Goal: Transaction & Acquisition: Purchase product/service

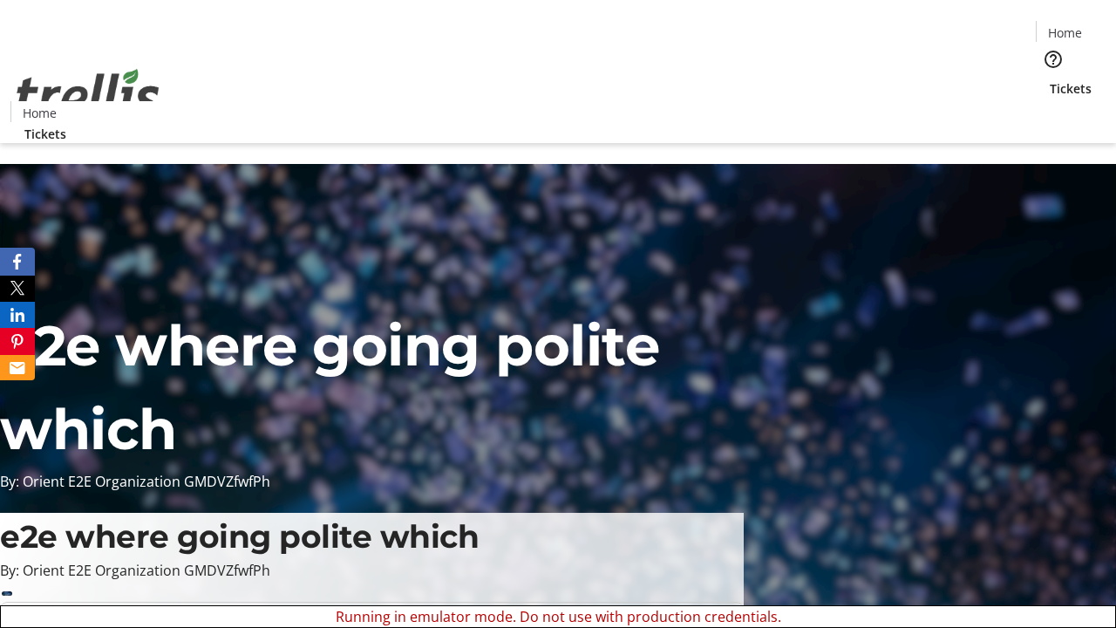
click at [1066, 26] on span "Sign Up" at bounding box center [1073, 24] width 51 height 21
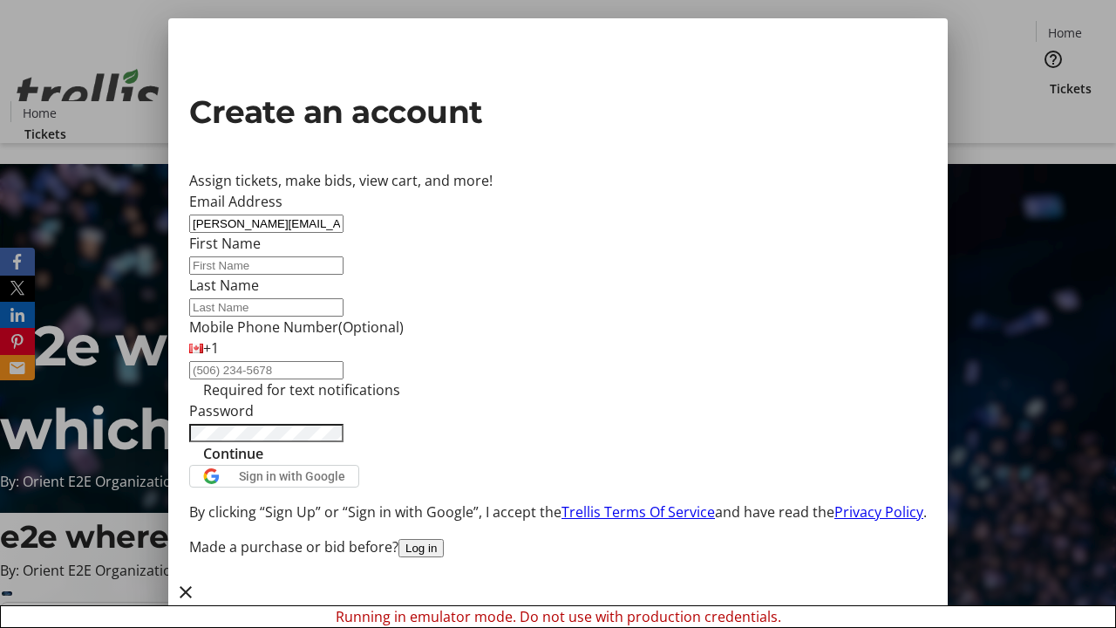
type input "[PERSON_NAME][EMAIL_ADDRESS][DOMAIN_NAME]"
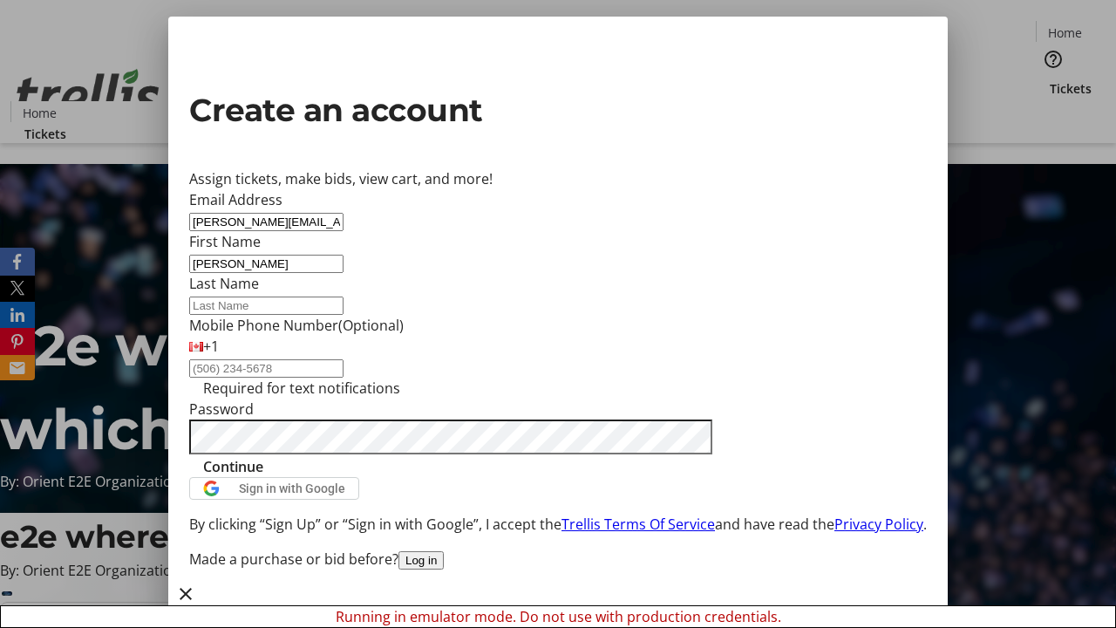
type input "[PERSON_NAME]"
type input "Frami"
click at [263, 477] on span "Continue" at bounding box center [233, 466] width 60 height 21
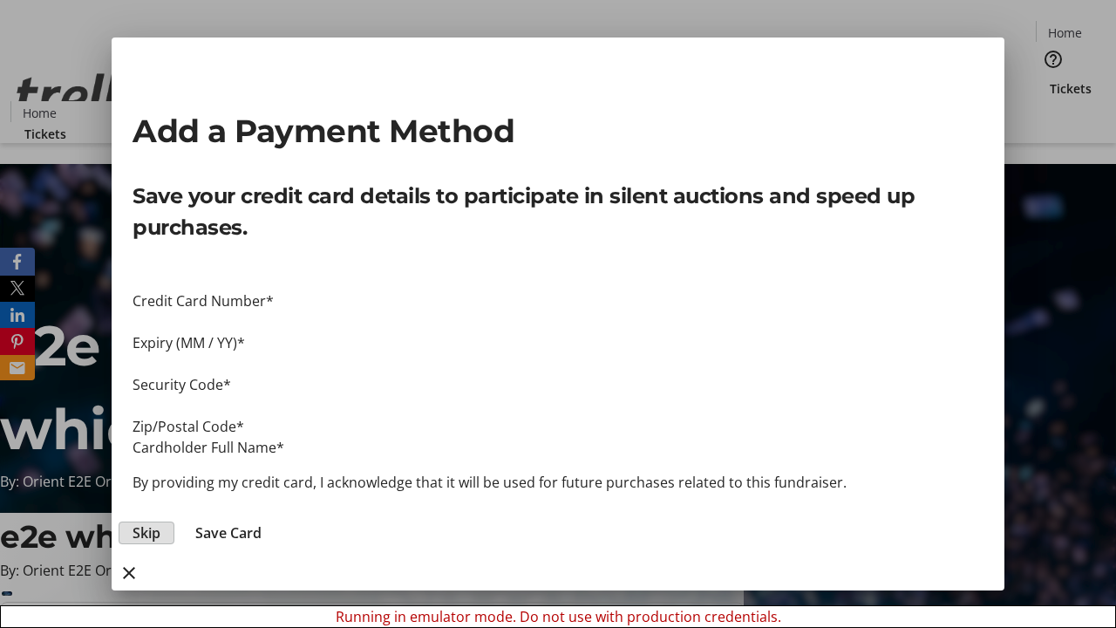
click at [160, 522] on span "Skip" at bounding box center [147, 532] width 28 height 21
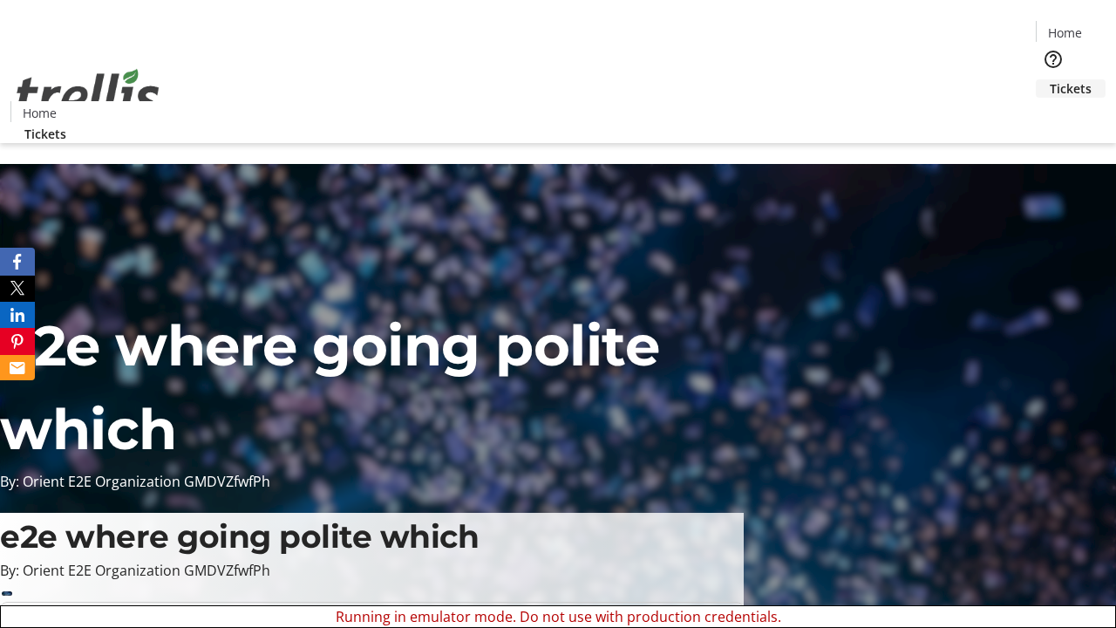
click at [1050, 79] on span "Tickets" at bounding box center [1071, 88] width 42 height 18
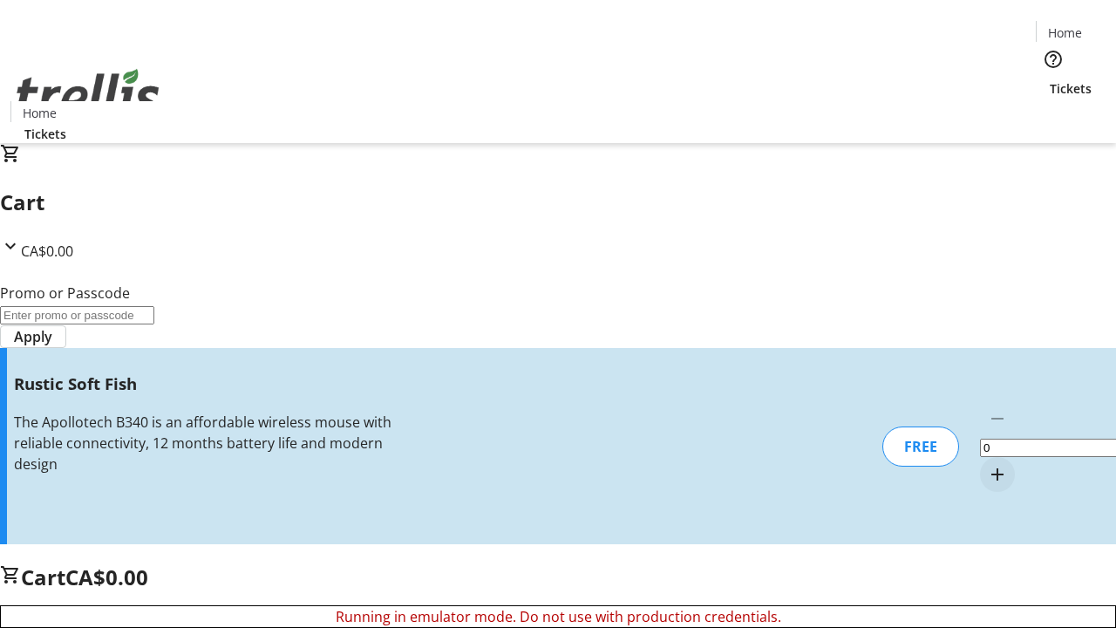
click at [987, 464] on mat-icon "Increment by one" at bounding box center [997, 474] width 21 height 21
type input "1"
